Goal: Complete application form: Complete application form

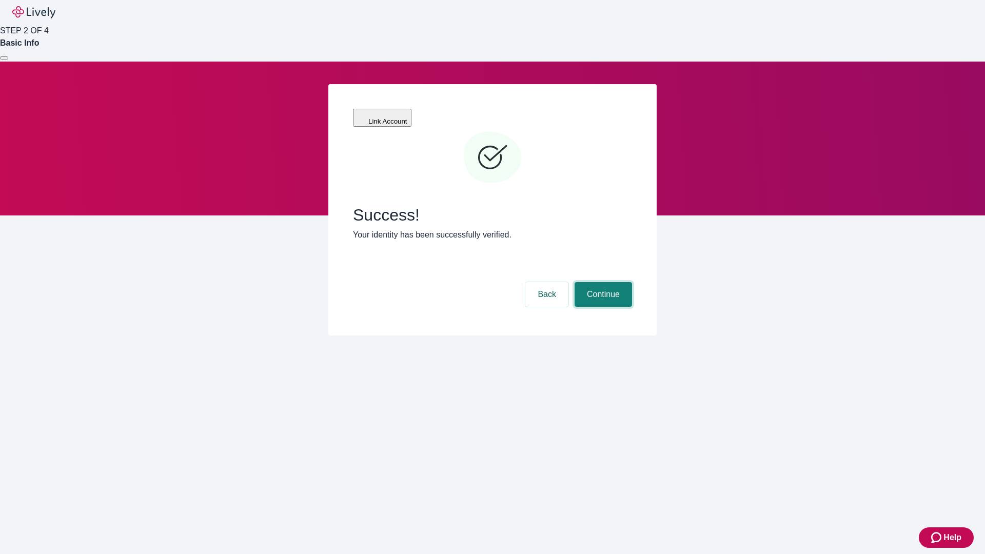
click at [602, 282] on button "Continue" at bounding box center [603, 294] width 57 height 25
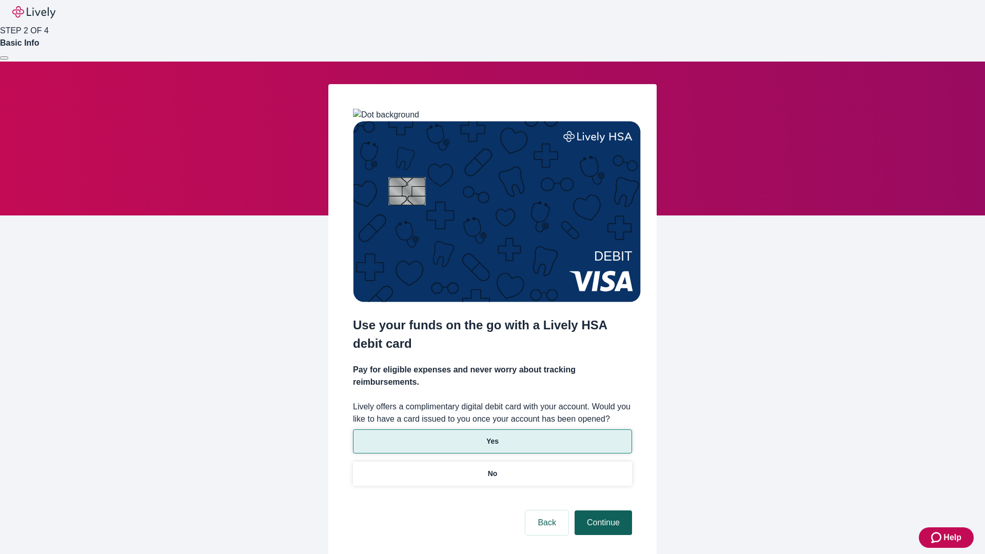
click at [492, 469] on p "No" at bounding box center [493, 474] width 10 height 11
click at [602, 511] on button "Continue" at bounding box center [603, 523] width 57 height 25
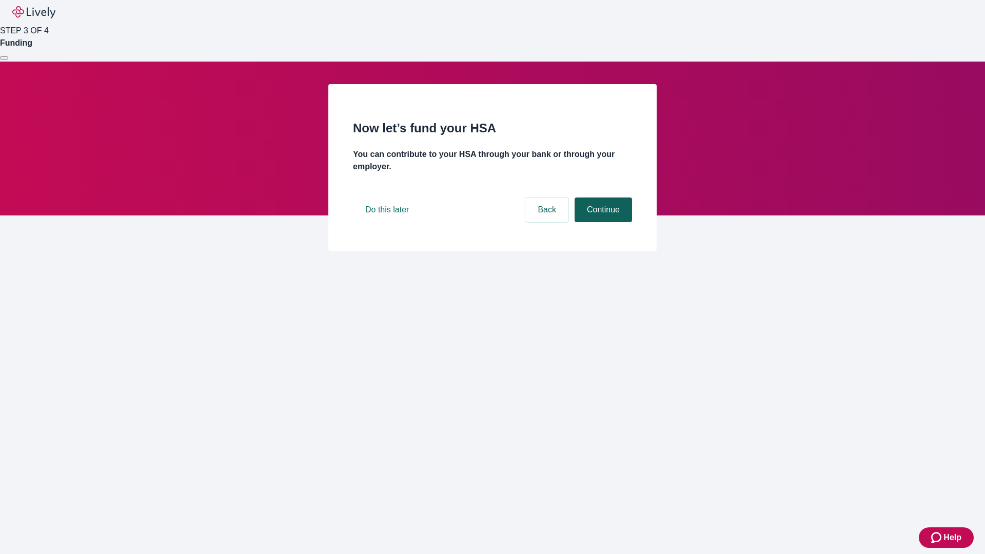
click at [602, 222] on button "Continue" at bounding box center [603, 210] width 57 height 25
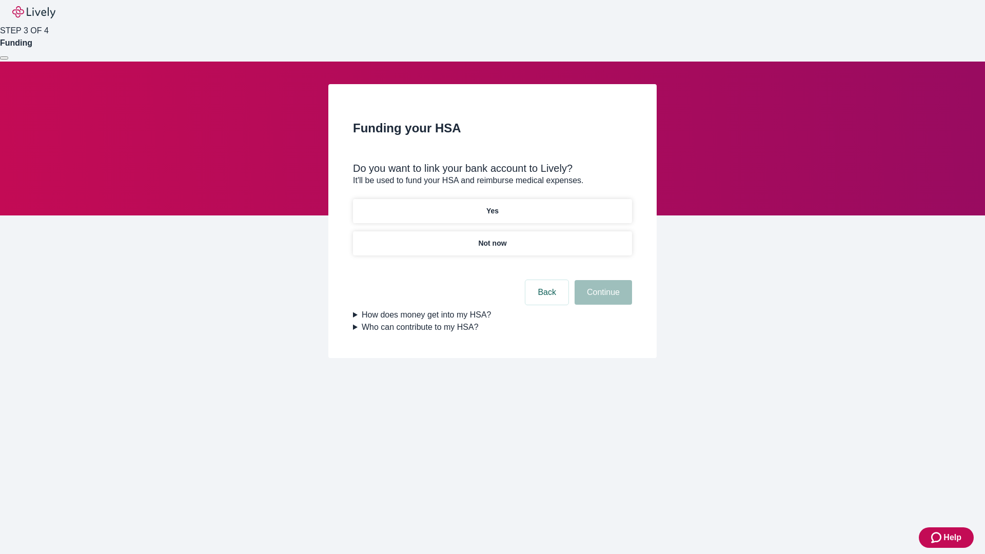
click at [492, 206] on p "Yes" at bounding box center [492, 211] width 12 height 11
click at [602, 280] on button "Continue" at bounding box center [603, 292] width 57 height 25
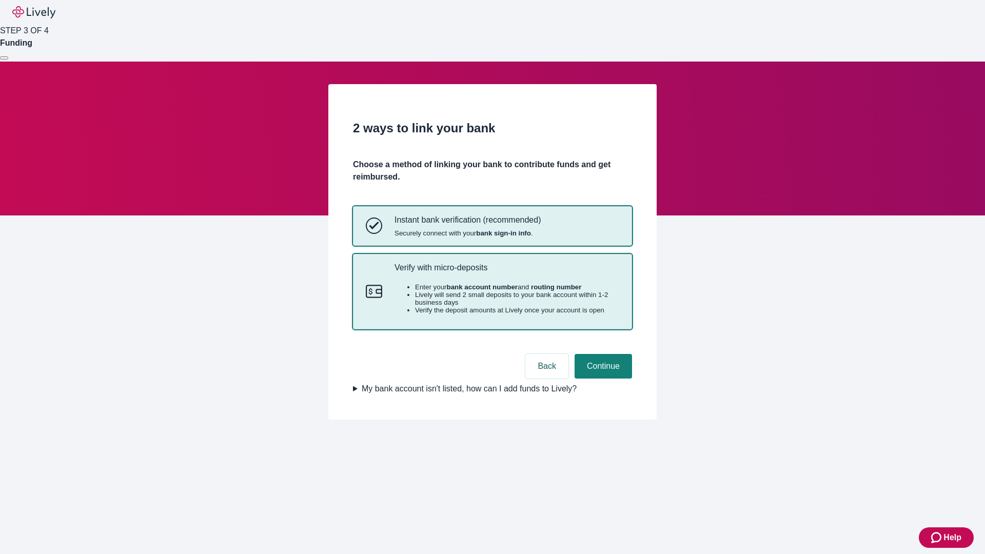
click at [507, 273] on p "Verify with micro-deposits" at bounding box center [507, 268] width 225 height 10
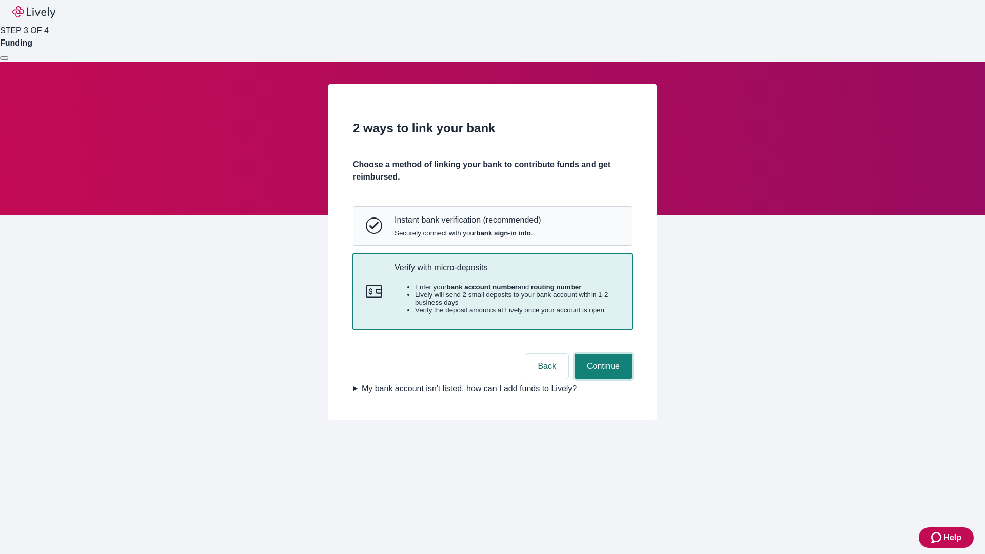
click at [602, 379] on button "Continue" at bounding box center [603, 366] width 57 height 25
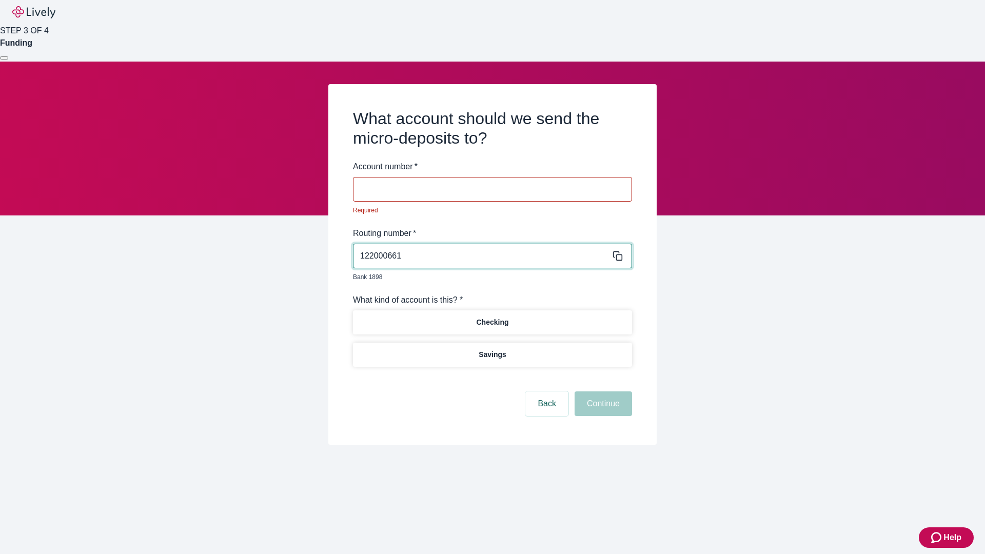
type input "122000661"
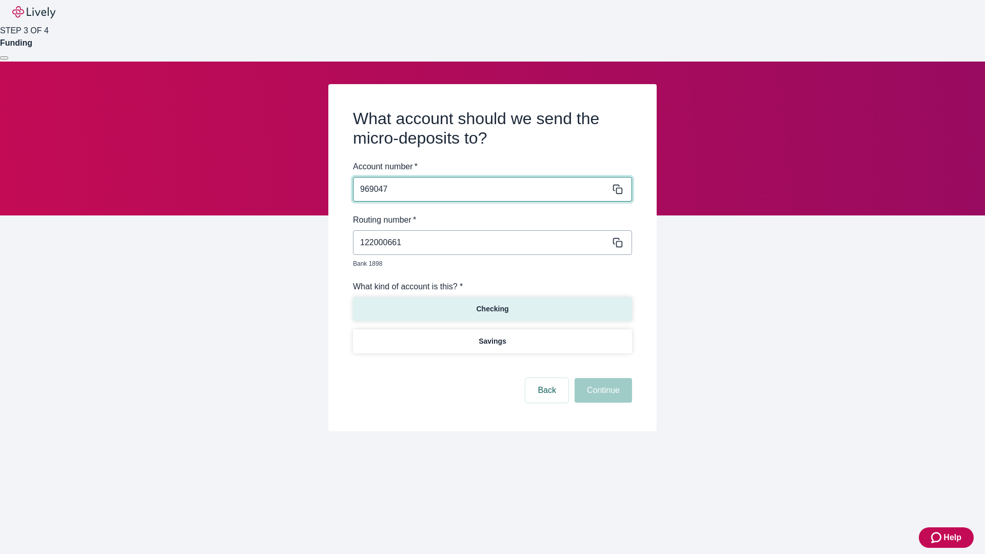
type input "969047"
click at [492, 304] on p "Checking" at bounding box center [492, 309] width 32 height 11
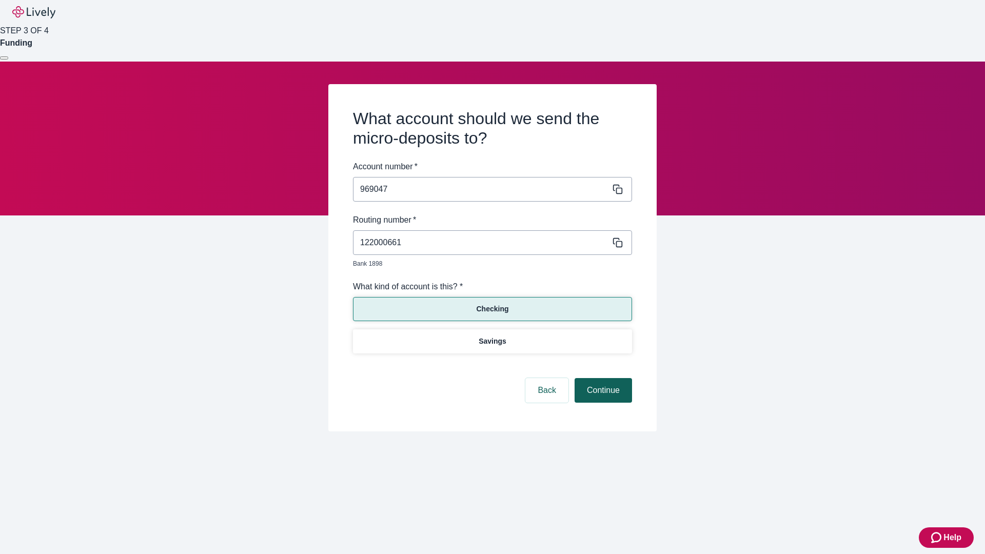
click at [602, 379] on button "Continue" at bounding box center [603, 390] width 57 height 25
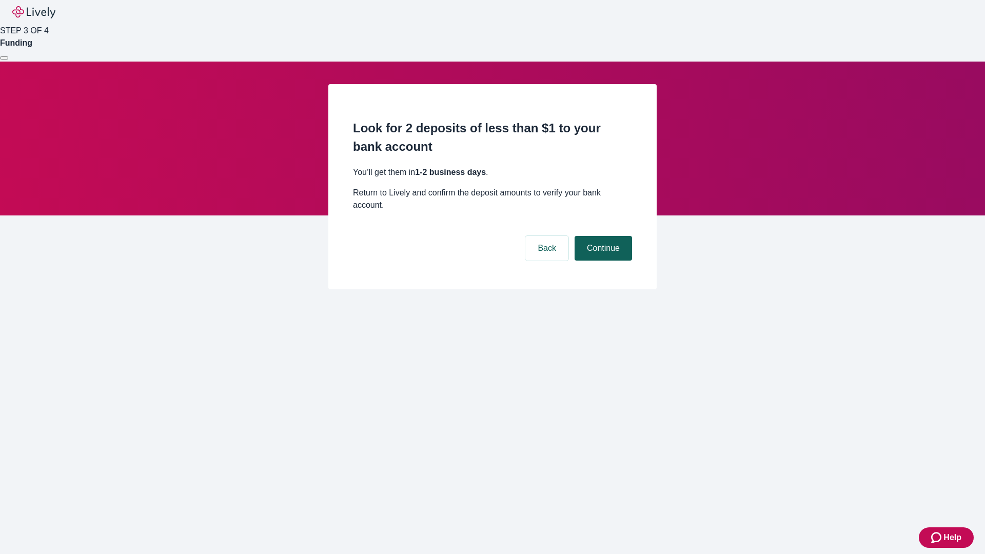
click at [602, 236] on button "Continue" at bounding box center [603, 248] width 57 height 25
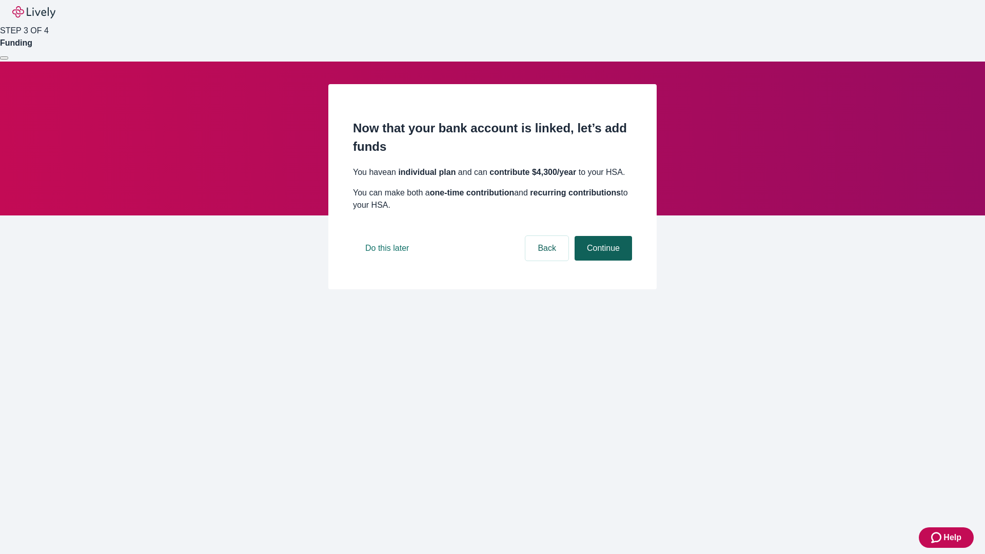
click at [602, 261] on button "Continue" at bounding box center [603, 248] width 57 height 25
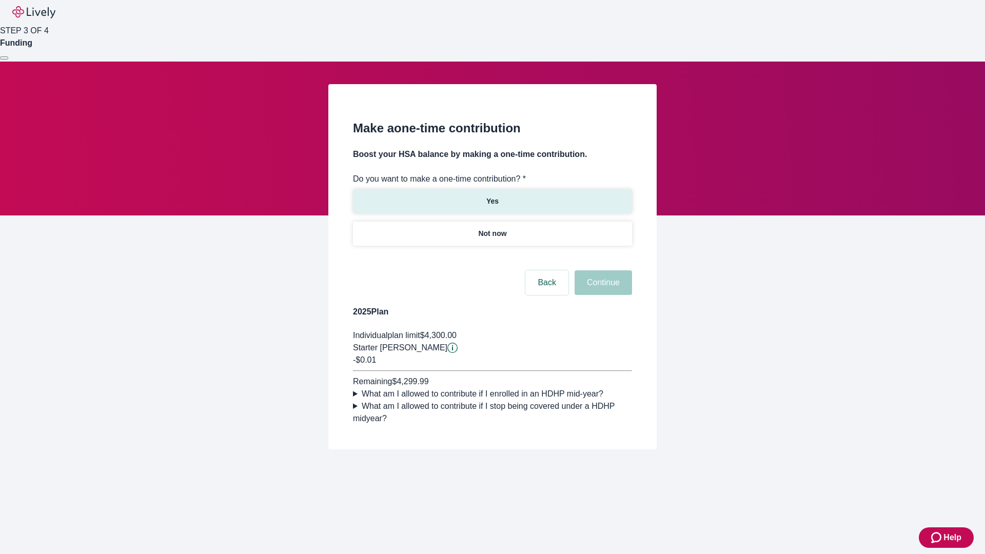
click at [492, 196] on p "Yes" at bounding box center [492, 201] width 12 height 11
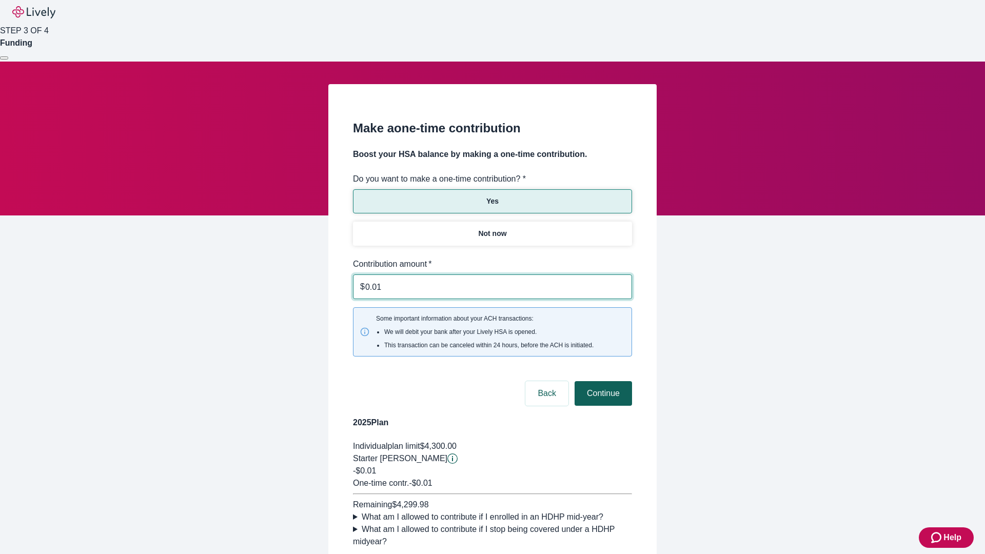
type input "0.01"
click at [602, 381] on button "Continue" at bounding box center [603, 393] width 57 height 25
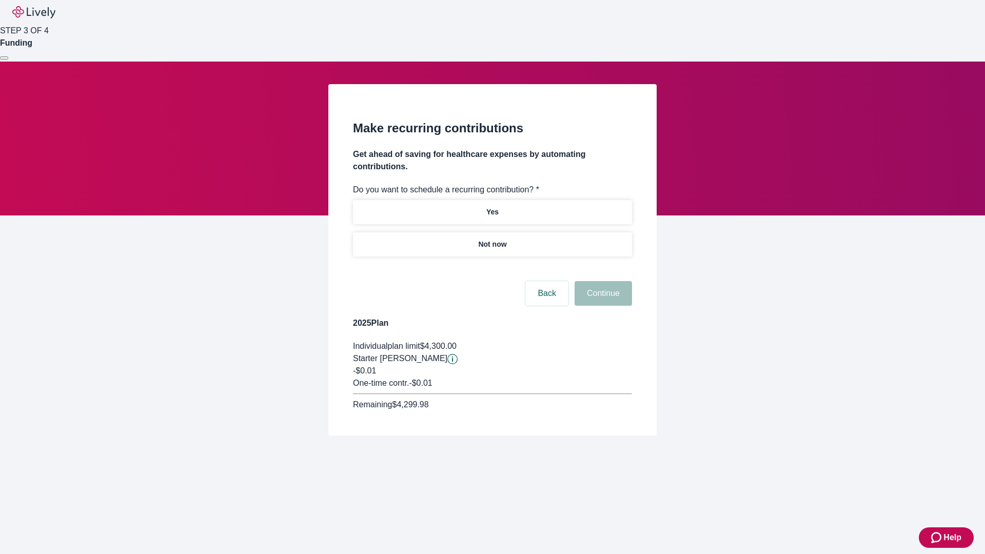
click at [492, 239] on p "Not now" at bounding box center [492, 244] width 28 height 11
click at [602, 281] on button "Continue" at bounding box center [603, 293] width 57 height 25
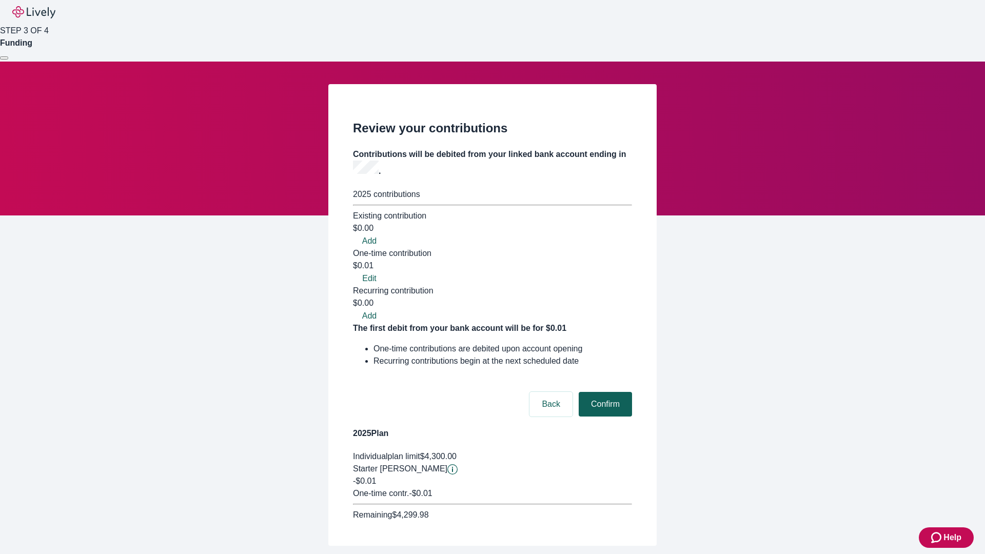
click at [604, 392] on button "Confirm" at bounding box center [605, 404] width 53 height 25
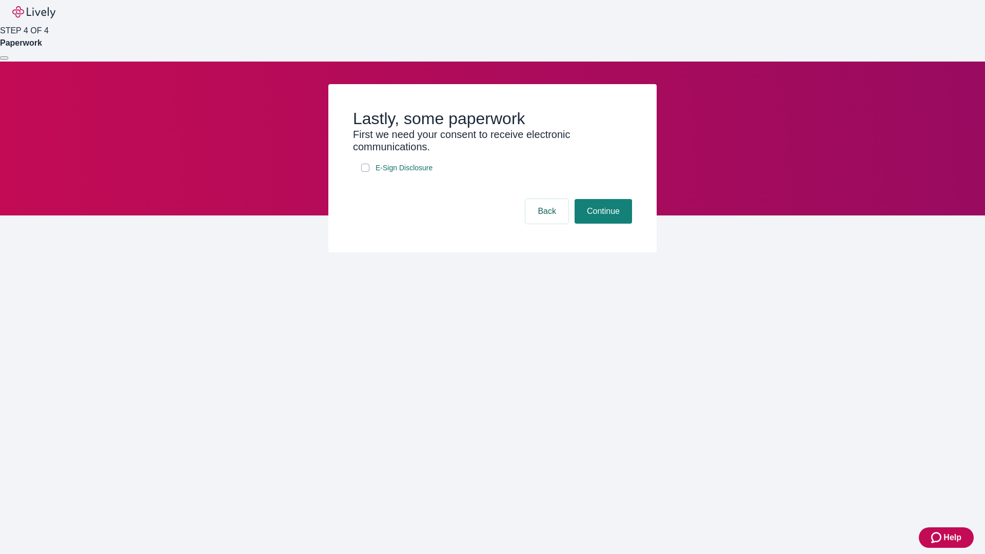
click at [365, 172] on input "E-Sign Disclosure" at bounding box center [365, 168] width 8 height 8
checkbox input "true"
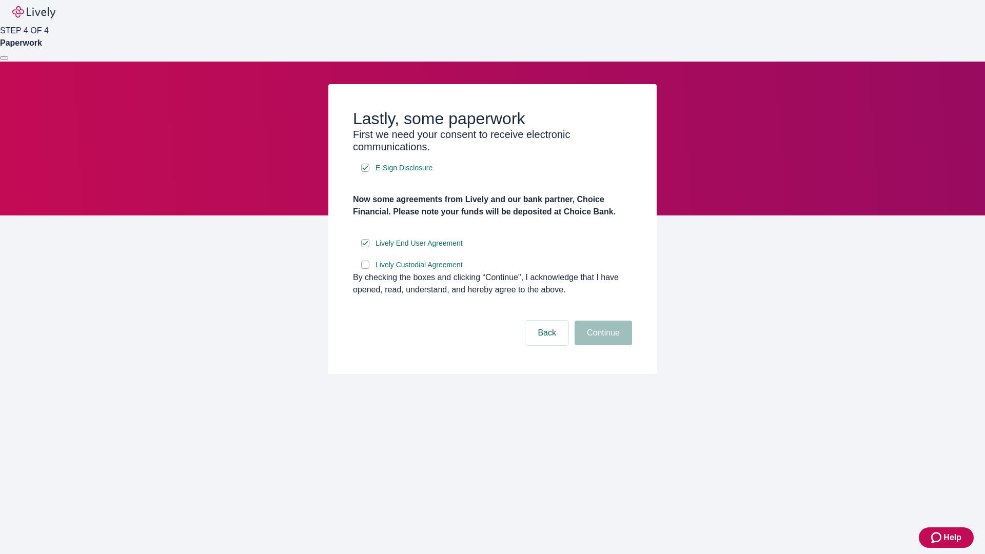
click at [365, 269] on input "Lively Custodial Agreement" at bounding box center [365, 265] width 8 height 8
checkbox input "true"
click at [602, 345] on button "Continue" at bounding box center [603, 333] width 57 height 25
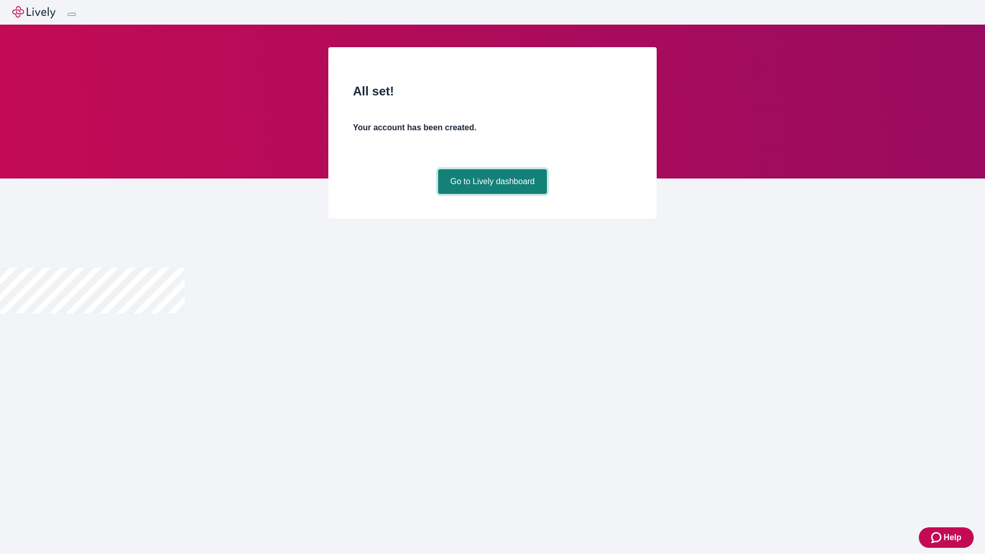
click at [492, 194] on link "Go to Lively dashboard" at bounding box center [492, 181] width 109 height 25
